Goal: Information Seeking & Learning: Compare options

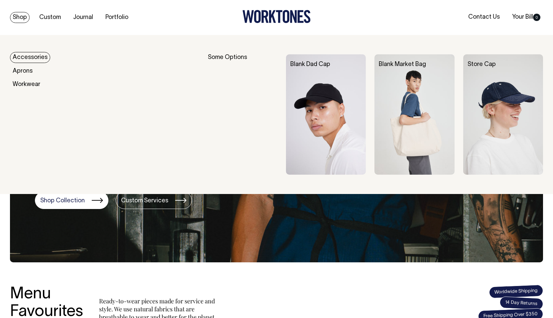
click at [22, 14] on link "Shop" at bounding box center [20, 17] width 20 height 11
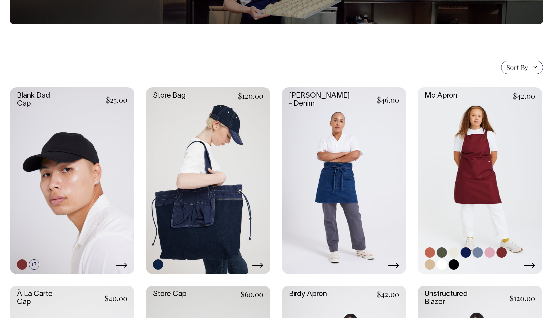
click at [471, 192] on link at bounding box center [480, 180] width 124 height 187
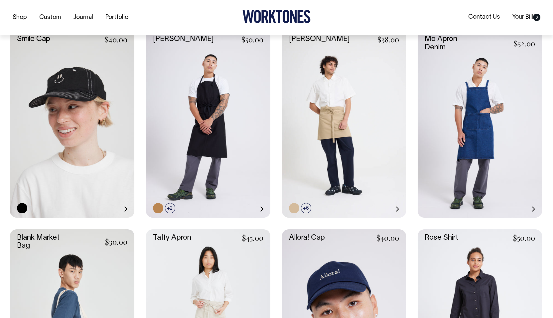
scroll to position [761, 0]
click at [309, 208] on link at bounding box center [306, 207] width 10 height 10
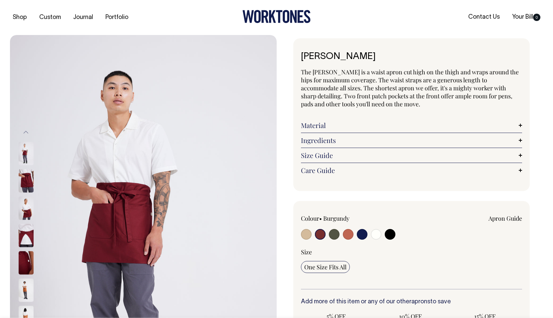
select select "Burgundy"
click at [319, 234] on input "radio" at bounding box center [320, 234] width 11 height 11
click at [331, 233] on input "radio" at bounding box center [334, 234] width 11 height 11
radio input "true"
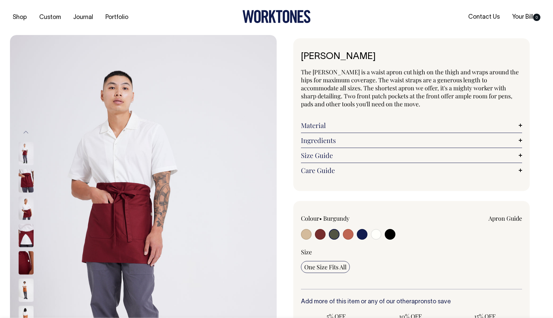
select select "Olive"
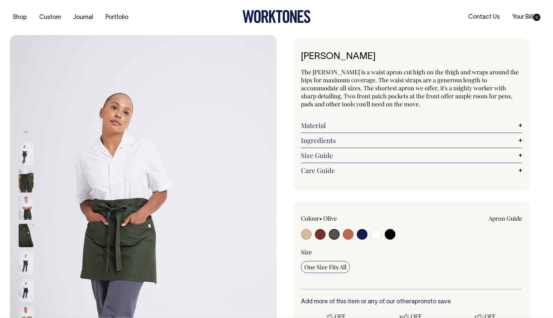
click at [305, 235] on input "radio" at bounding box center [306, 234] width 11 height 11
radio input "true"
select select "Khaki"
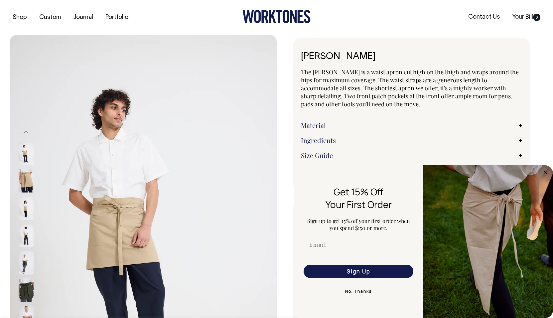
click at [426, 113] on div "The Bobby is a waist apron cut high on the thigh and wraps around the hips for …" at bounding box center [412, 123] width 222 height 110
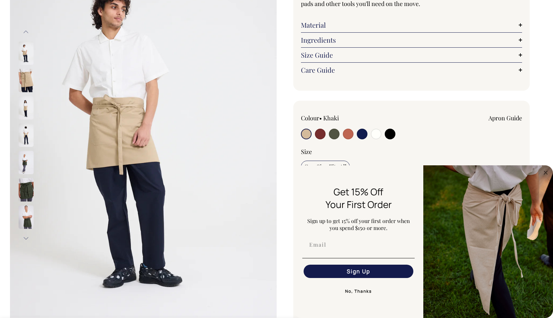
click at [363, 294] on button "No, Thanks" at bounding box center [359, 290] width 112 height 13
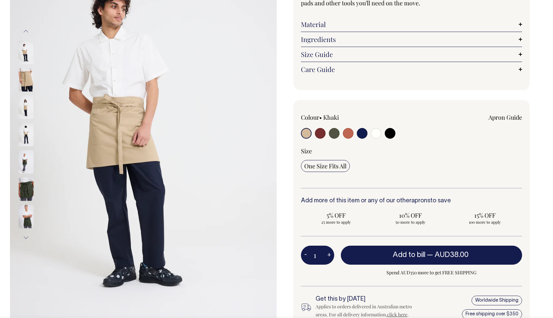
scroll to position [101, 0]
click at [301, 130] on label at bounding box center [306, 133] width 11 height 12
click at [301, 130] on input "radio" at bounding box center [306, 132] width 11 height 11
click at [329, 133] on input "radio" at bounding box center [334, 132] width 11 height 11
radio input "true"
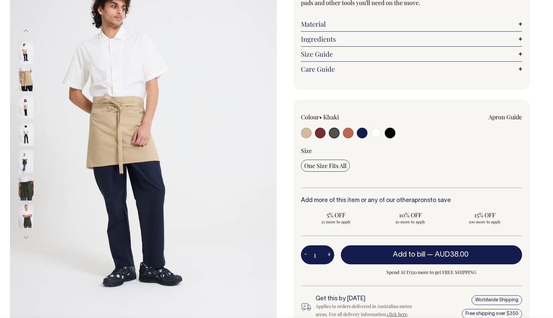
radio input "true"
select select "Olive"
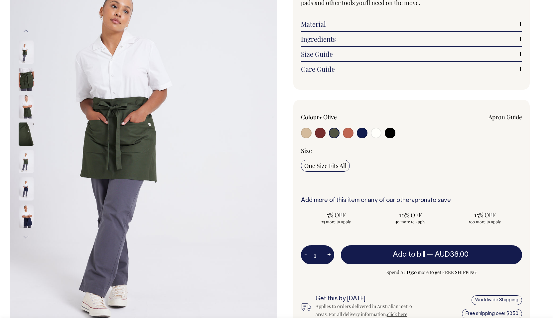
click at [349, 130] on input "radio" at bounding box center [348, 132] width 11 height 11
radio input "true"
select select "Rust"
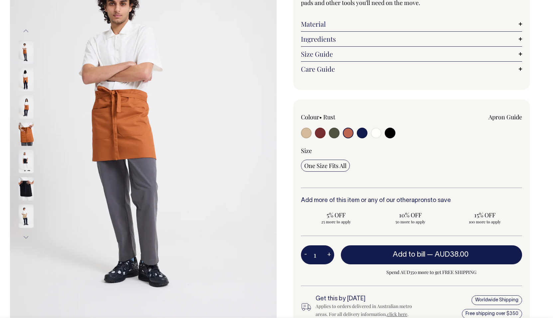
click at [365, 132] on input "radio" at bounding box center [362, 132] width 11 height 11
radio input "true"
select select "Dark Navy"
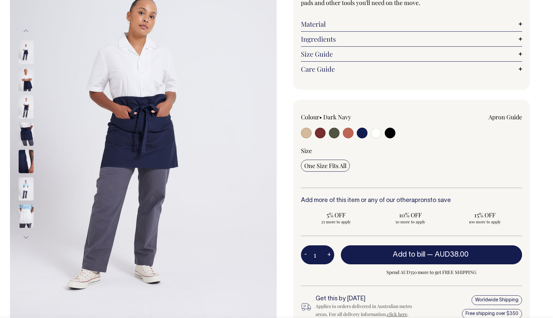
click at [374, 133] on input "radio" at bounding box center [376, 132] width 11 height 11
radio input "true"
select select "Off-White"
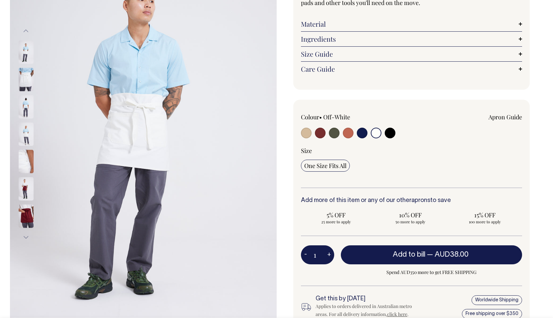
click at [320, 135] on input "radio" at bounding box center [320, 132] width 11 height 11
radio input "true"
select select "Burgundy"
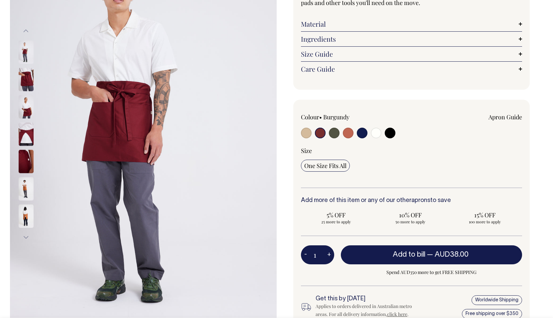
click at [305, 130] on input "radio" at bounding box center [306, 132] width 11 height 11
radio input "true"
select select "Khaki"
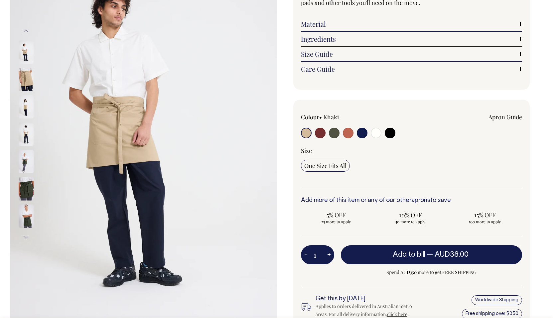
click at [318, 130] on input "radio" at bounding box center [320, 132] width 11 height 11
radio input "true"
select select "Burgundy"
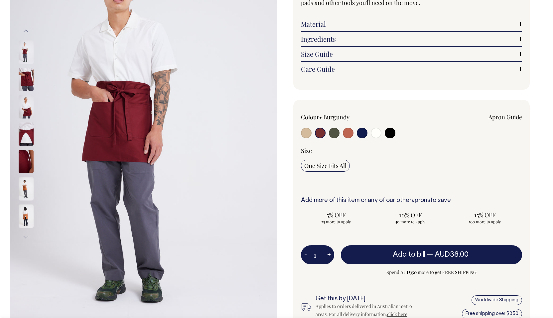
click at [333, 132] on input "radio" at bounding box center [334, 132] width 11 height 11
radio input "true"
select select "Olive"
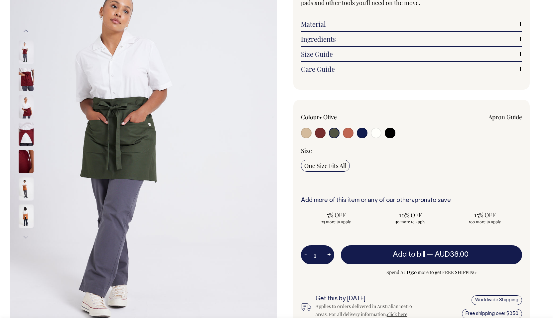
click at [351, 133] on input "radio" at bounding box center [348, 132] width 11 height 11
radio input "true"
select select "Rust"
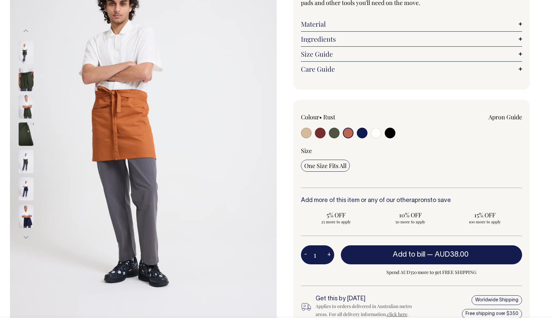
click at [368, 134] on div at bounding box center [345, 133] width 89 height 12
click at [360, 133] on input "radio" at bounding box center [362, 132] width 11 height 11
radio input "true"
select select "Dark Navy"
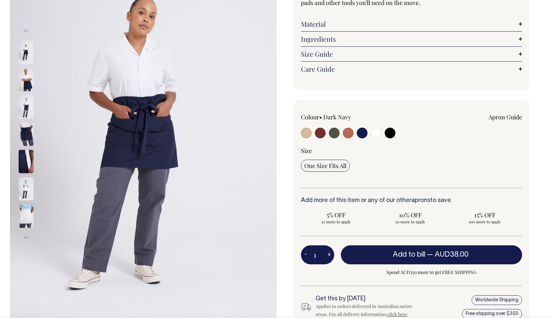
click at [377, 133] on input "radio" at bounding box center [376, 132] width 11 height 11
radio input "true"
select select "Off-White"
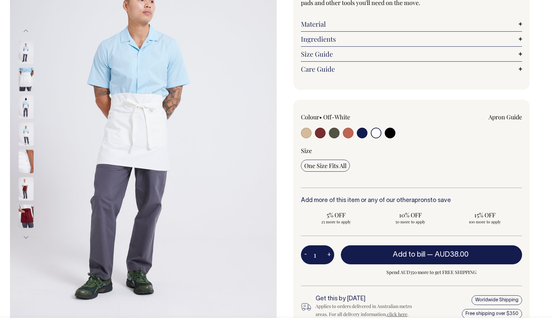
click at [394, 134] on input "radio" at bounding box center [390, 132] width 11 height 11
radio input "true"
select select "Black"
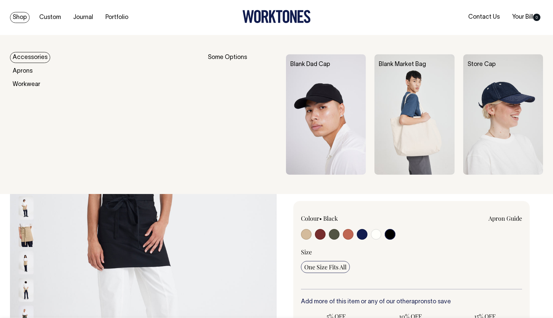
click at [22, 20] on link "Shop" at bounding box center [20, 17] width 20 height 11
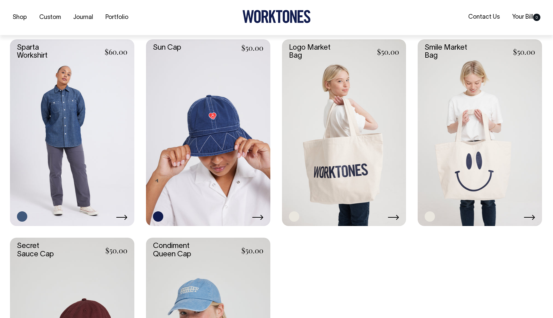
scroll to position [1149, 0]
